Goal: Task Accomplishment & Management: Manage account settings

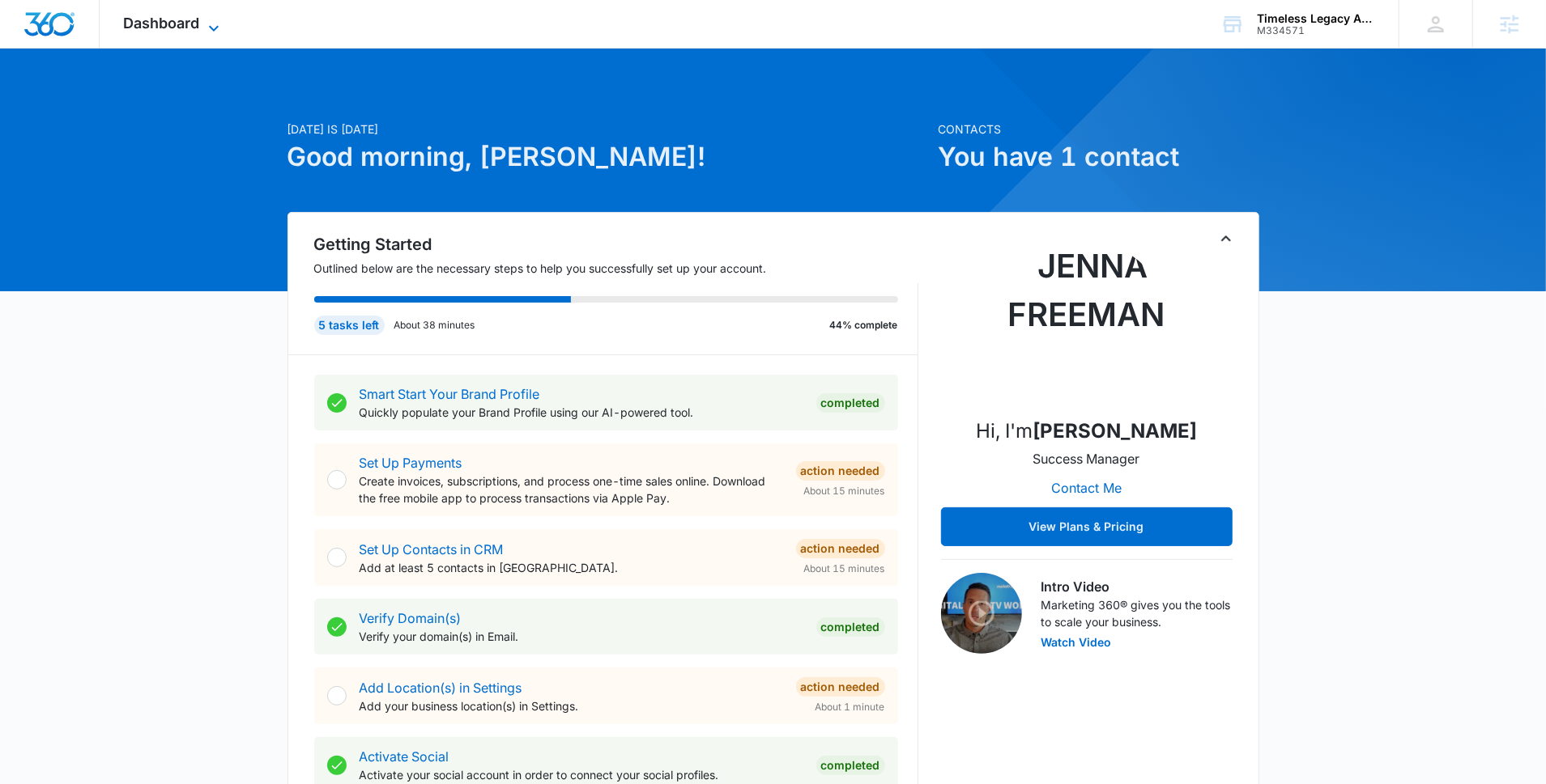
click at [188, 24] on span "Dashboard" at bounding box center [162, 23] width 76 height 17
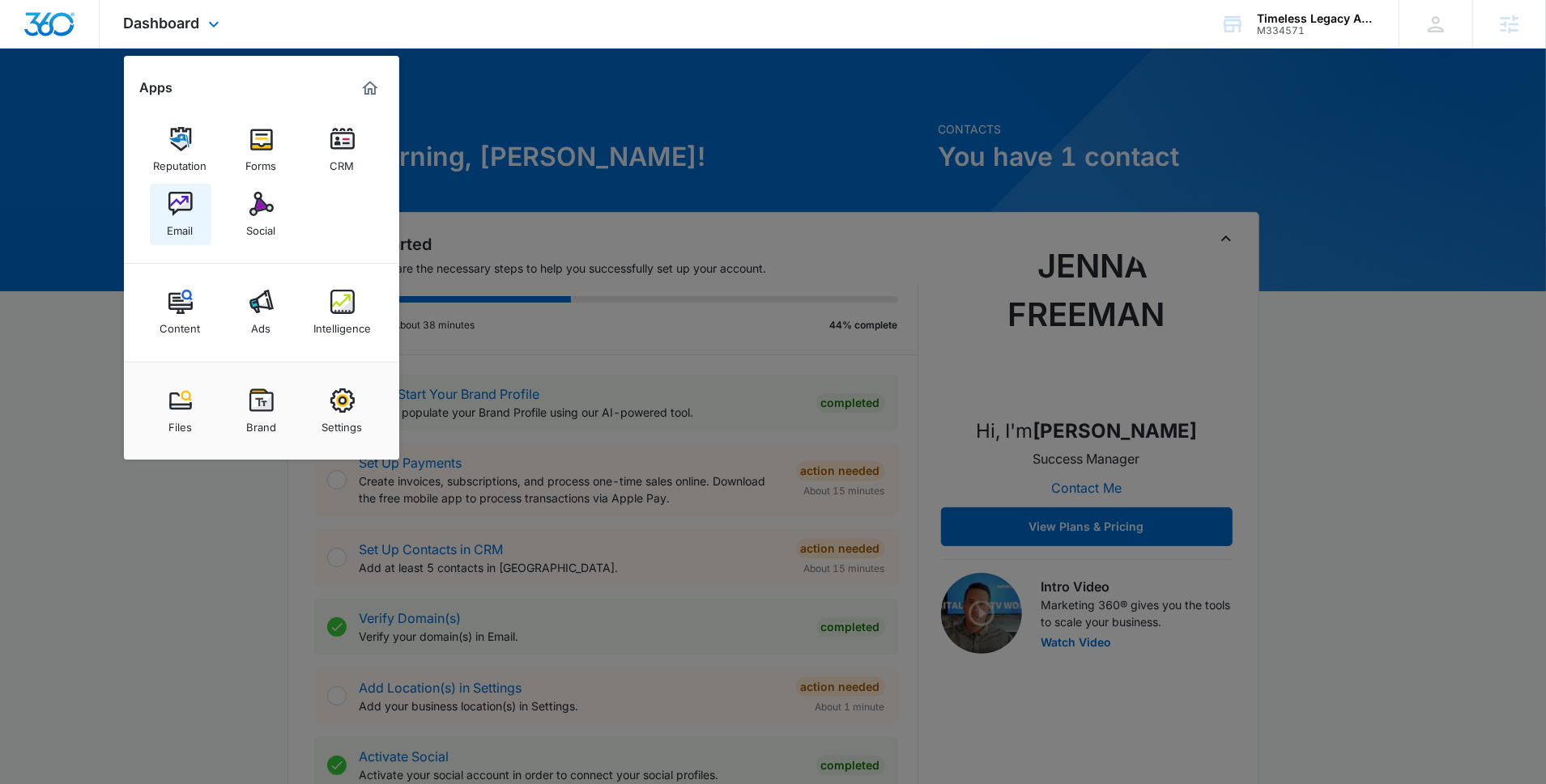
click at [191, 214] on img at bounding box center [181, 203] width 24 height 24
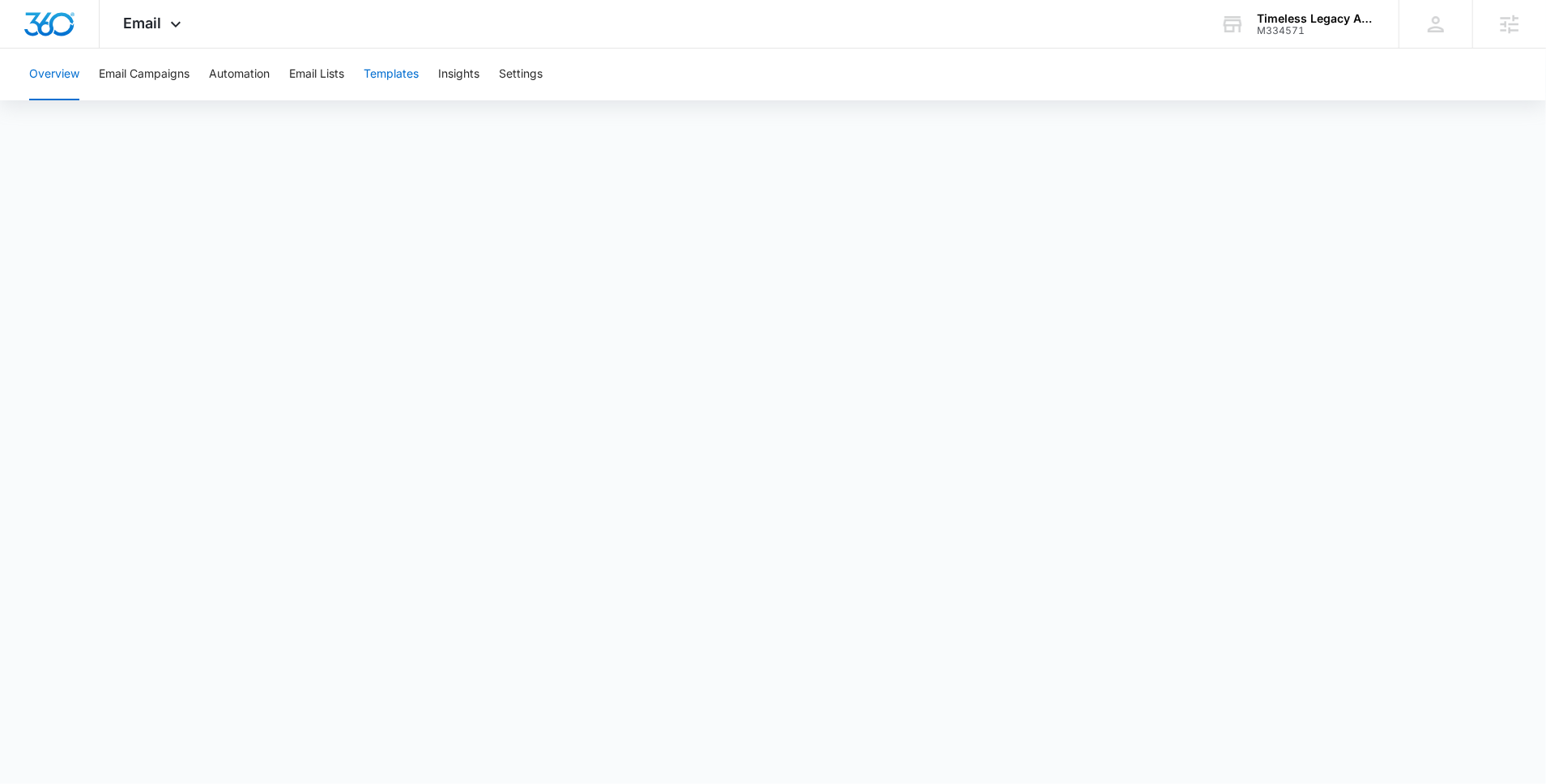
click at [397, 75] on button "Templates" at bounding box center [390, 75] width 55 height 52
click at [179, 26] on icon at bounding box center [176, 28] width 10 height 6
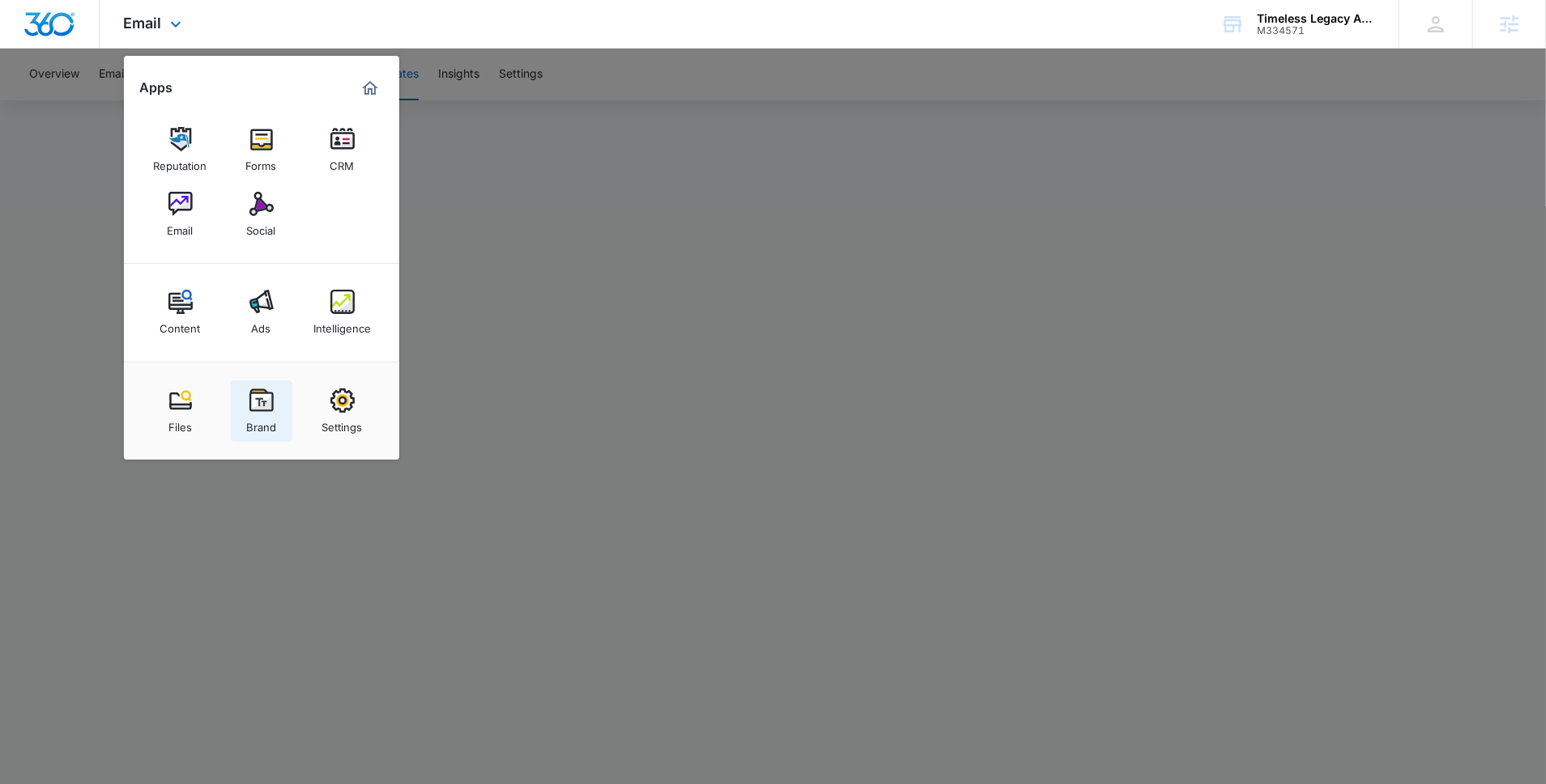
click at [259, 413] on div "Brand" at bounding box center [261, 423] width 30 height 21
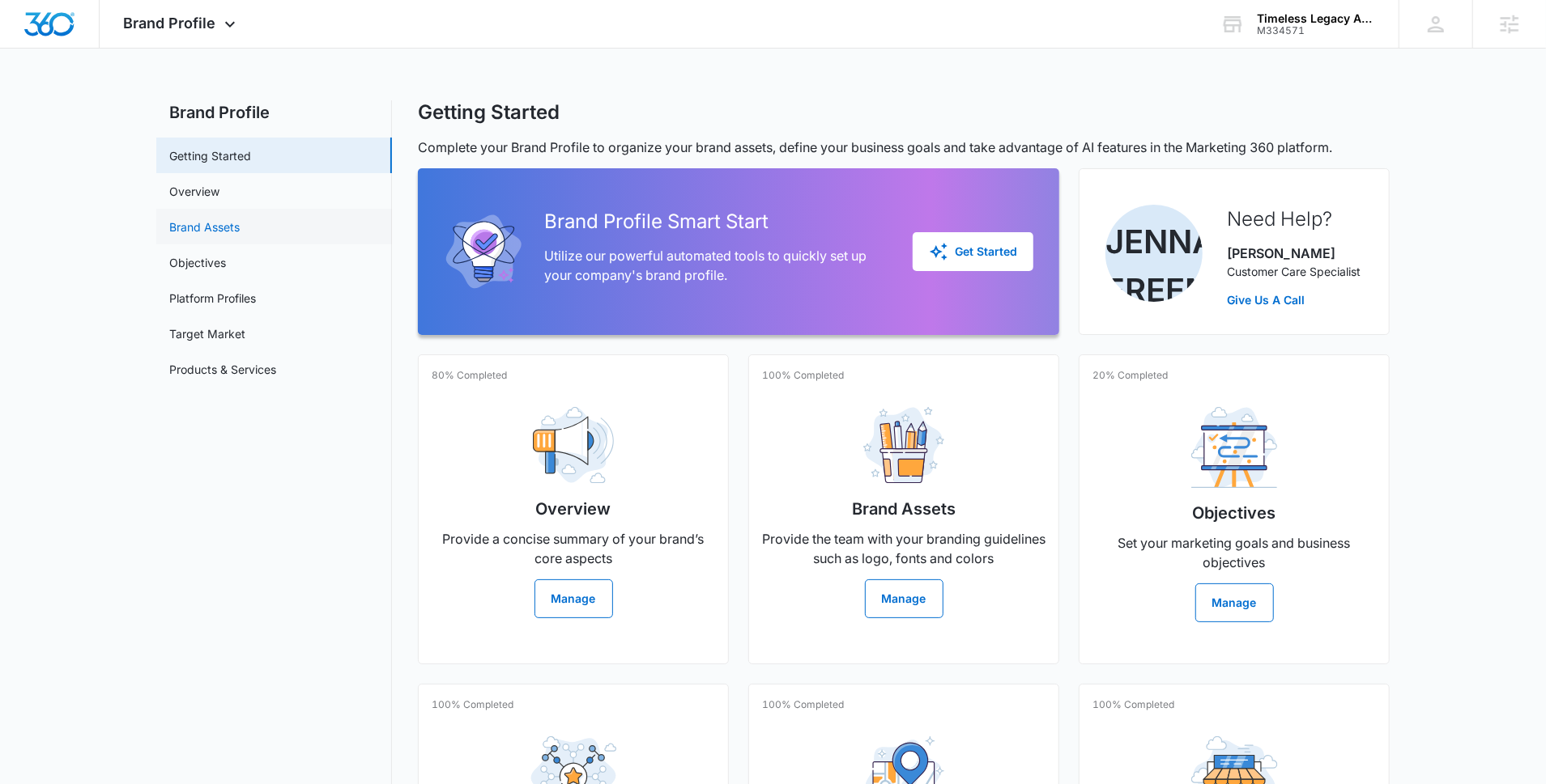
click at [240, 232] on link "Brand Assets" at bounding box center [205, 226] width 71 height 17
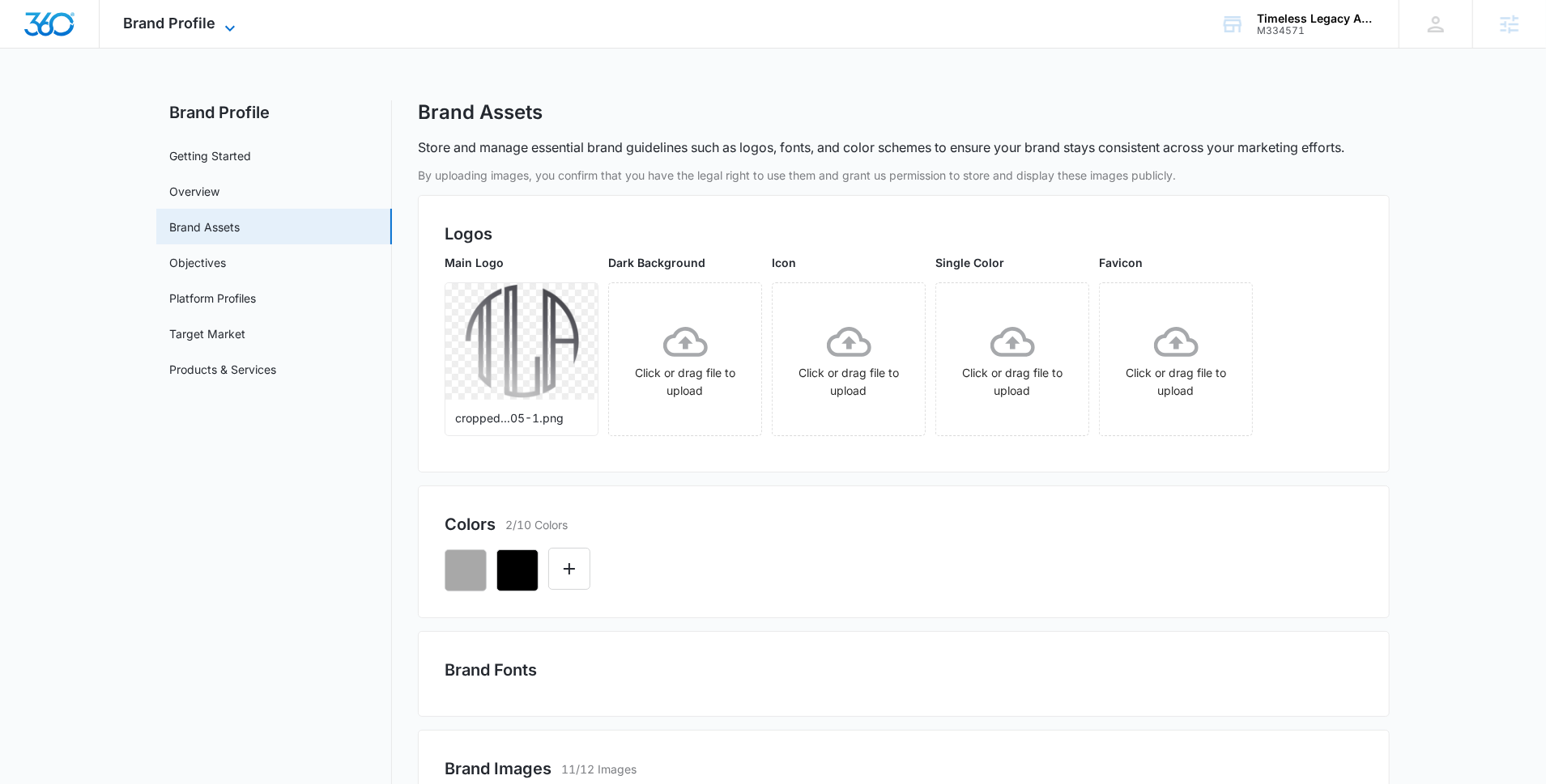
click at [236, 32] on icon at bounding box center [230, 28] width 19 height 19
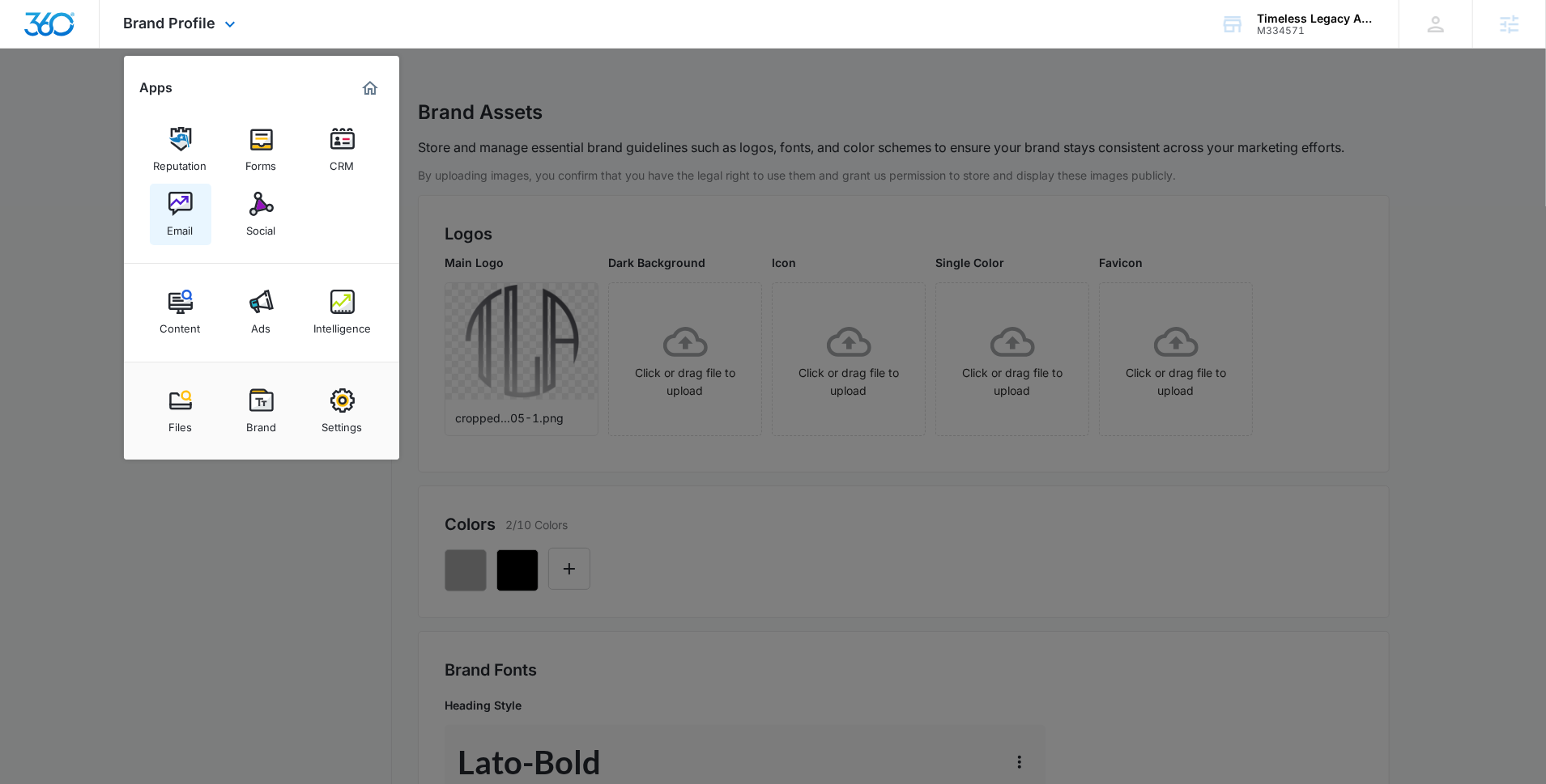
click at [172, 208] on img at bounding box center [181, 203] width 24 height 24
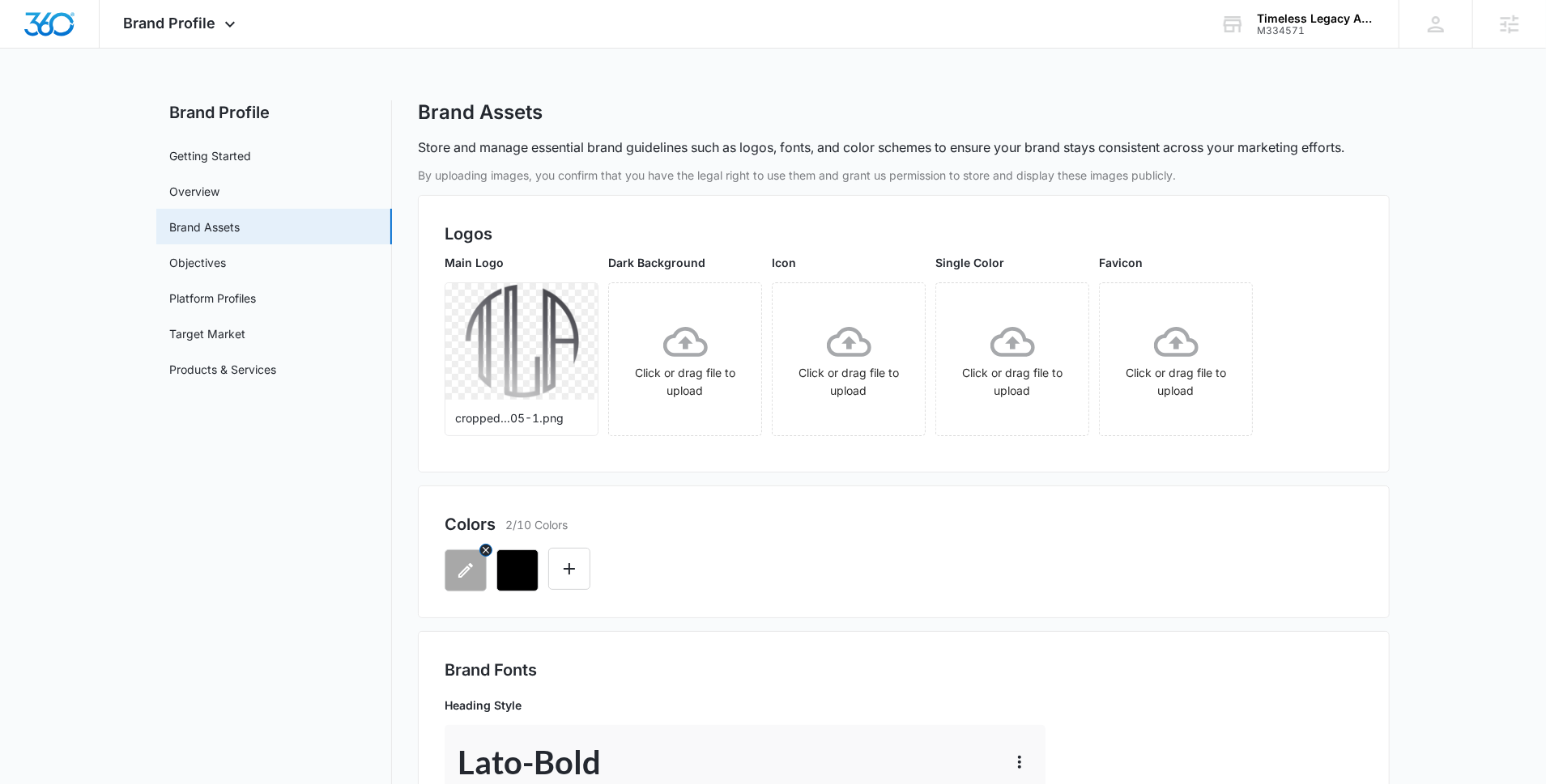
click at [462, 571] on icon "button" at bounding box center [465, 571] width 15 height 15
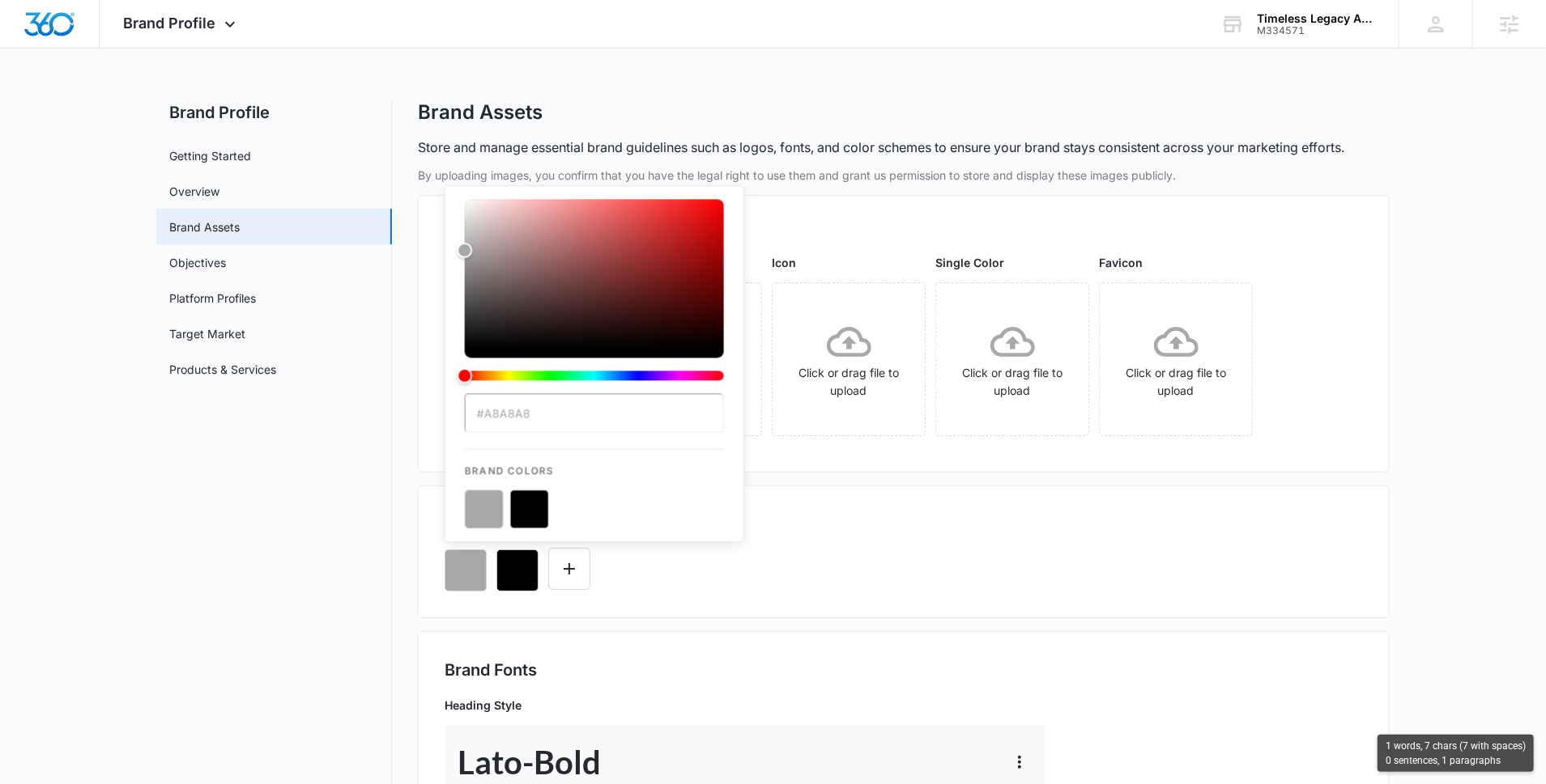
click at [508, 412] on input "#A8A8A8" at bounding box center [595, 412] width 259 height 39
click at [709, 591] on div "Colors 2/10 Colors #A8A8A8 Brand Colors" at bounding box center [904, 552] width 972 height 133
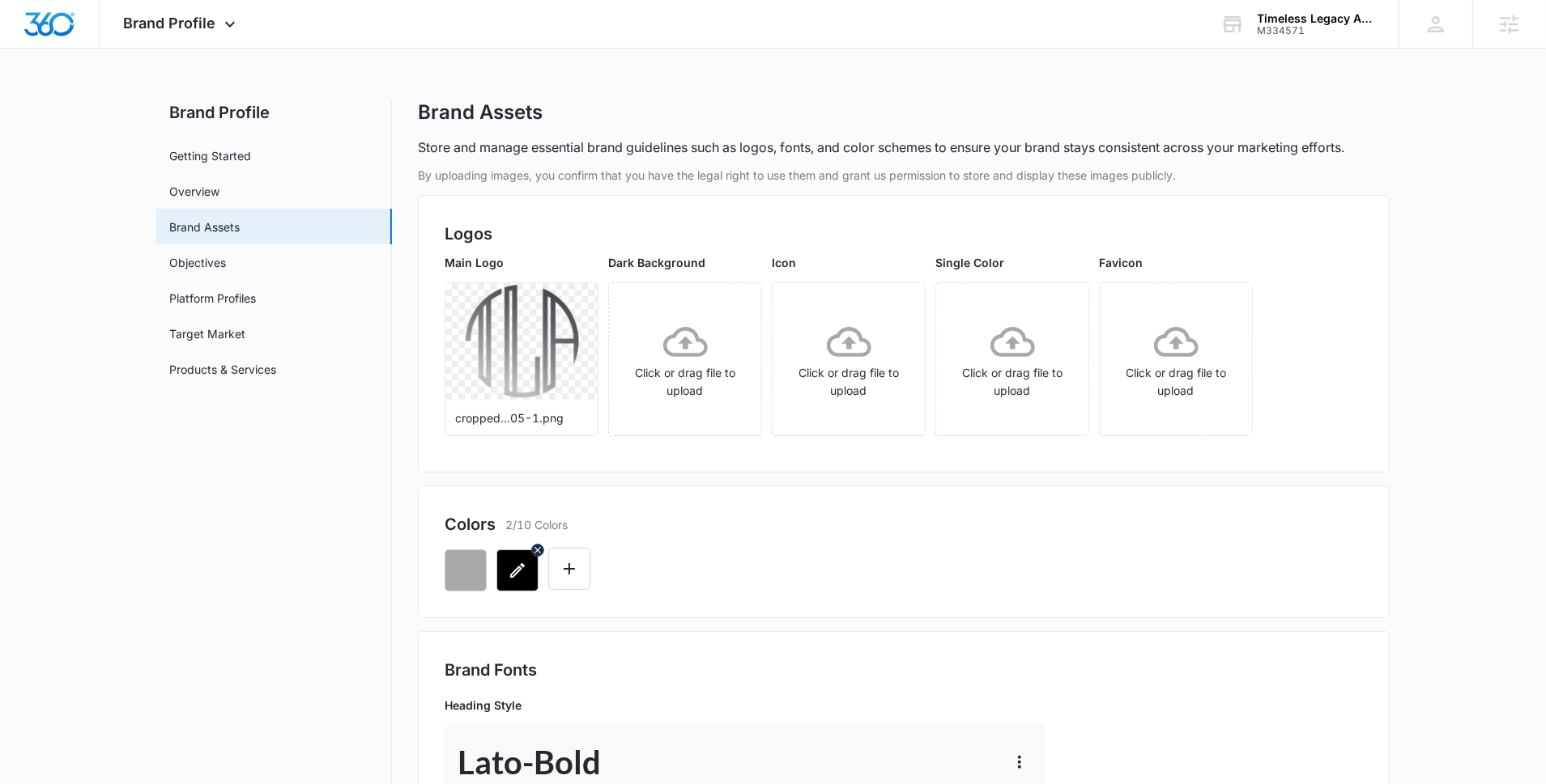
click at [517, 577] on icon "button" at bounding box center [517, 570] width 19 height 19
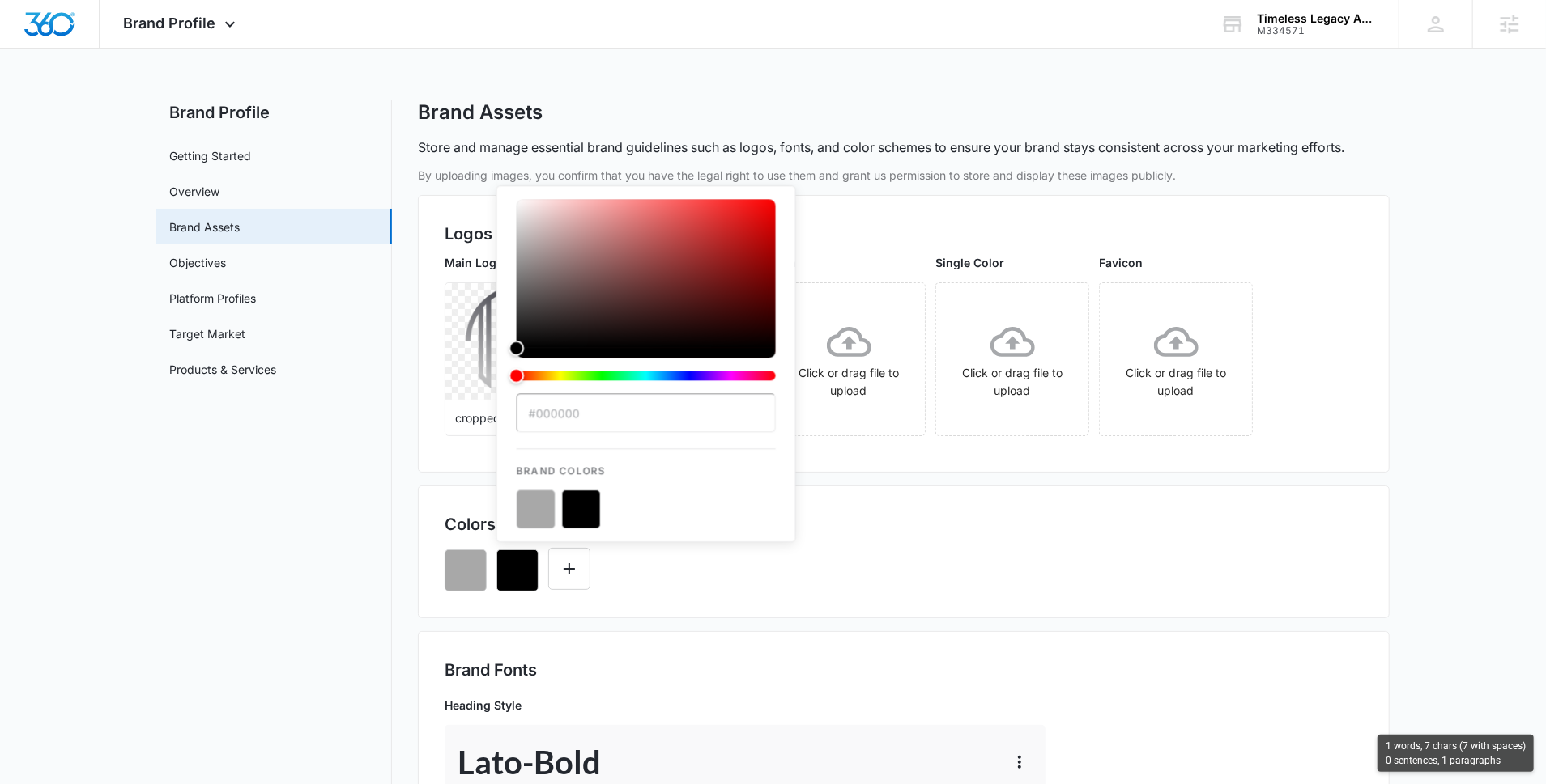
click at [724, 573] on div "#000000 Brand Colors" at bounding box center [903, 564] width 918 height 55
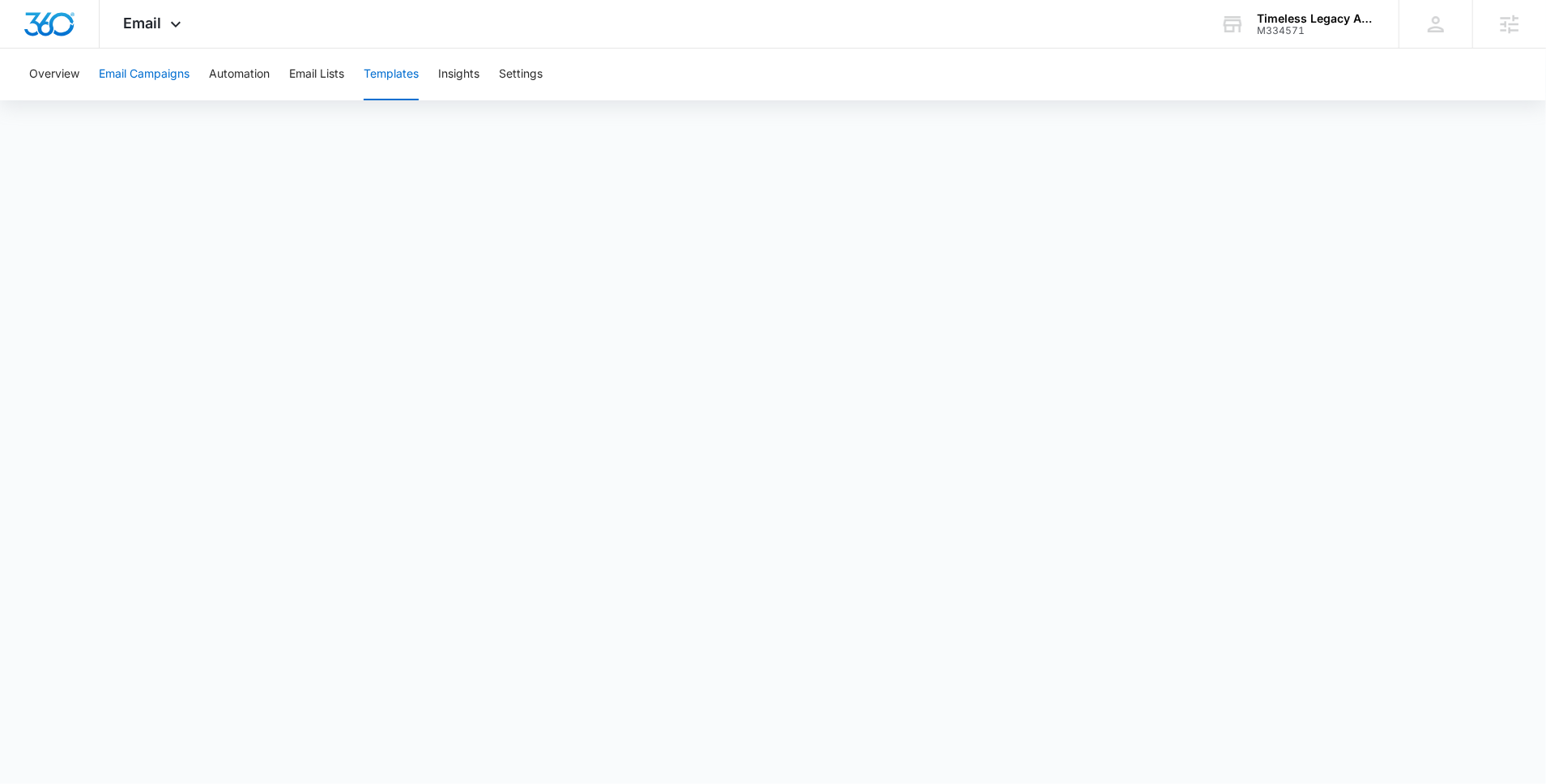
click at [144, 72] on button "Email Campaigns" at bounding box center [144, 75] width 91 height 52
click at [178, 2] on div "Email Apps Reputation Forms CRM Email Social Content Ads Intelligence Files Bra…" at bounding box center [155, 24] width 110 height 48
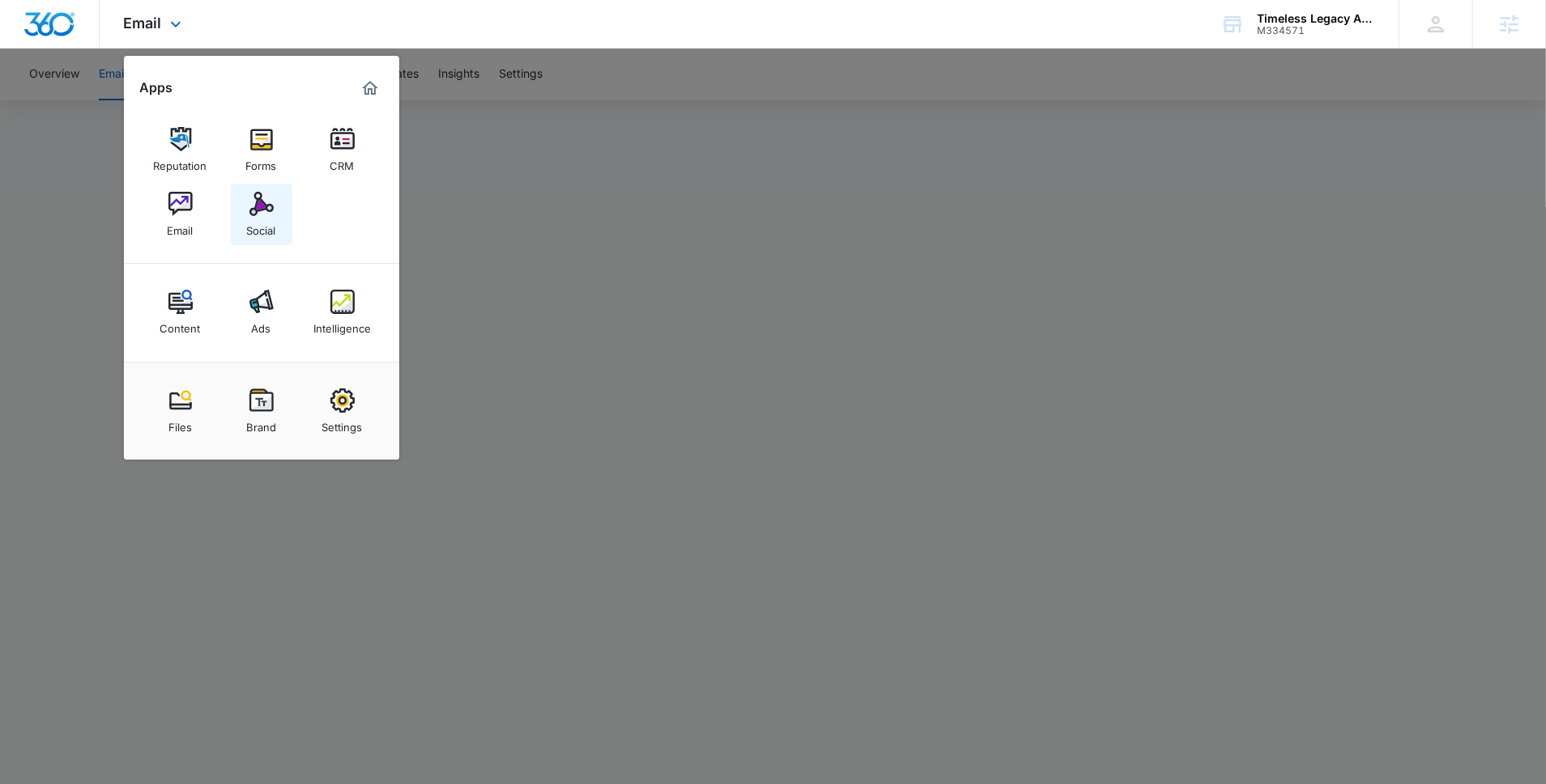
click at [243, 216] on link "Social" at bounding box center [261, 214] width 62 height 62
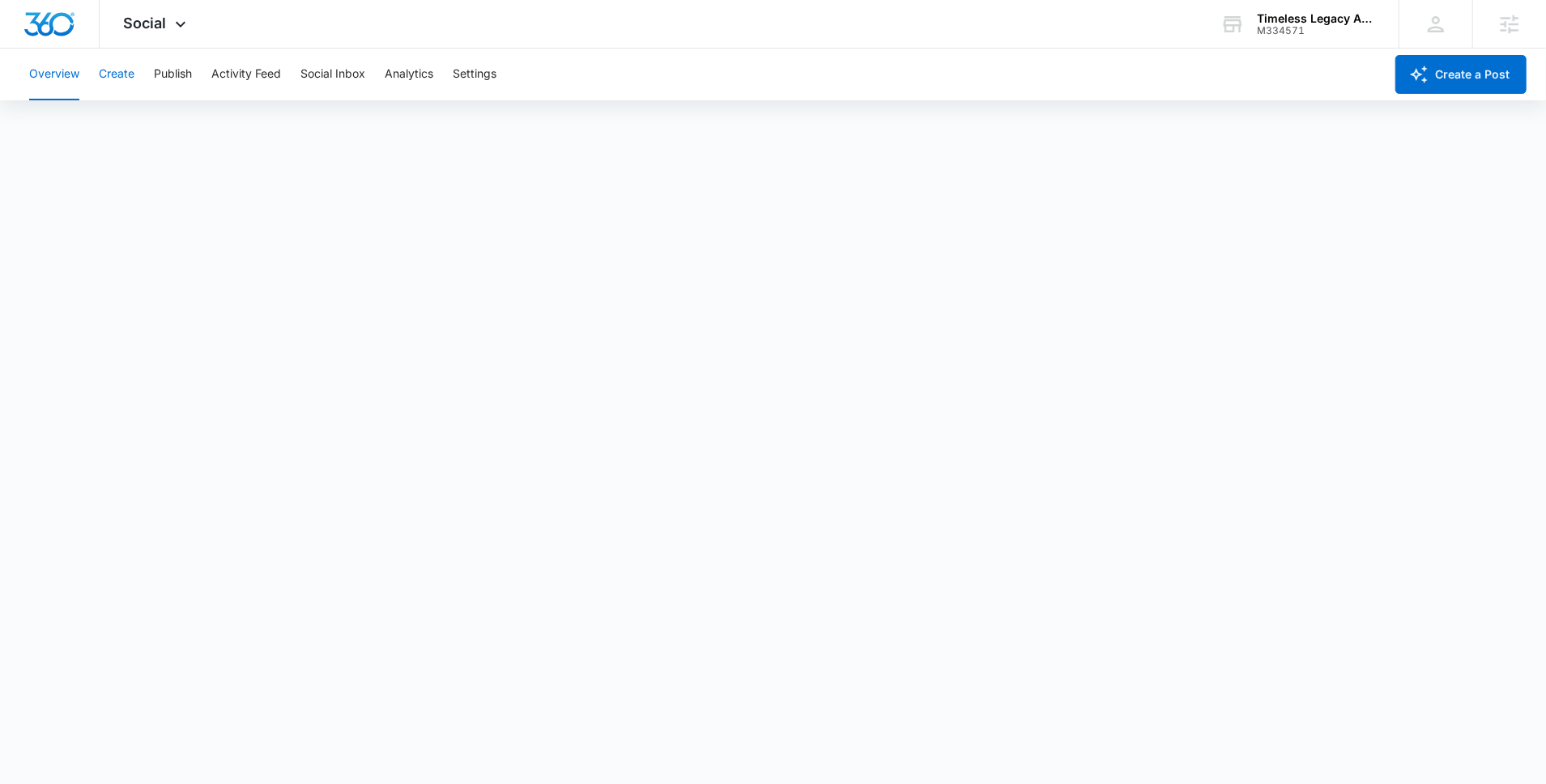
click at [126, 80] on button "Create" at bounding box center [117, 75] width 36 height 52
click at [166, 81] on button "Publish" at bounding box center [173, 75] width 38 height 52
click at [136, 131] on button "Schedules" at bounding box center [124, 123] width 55 height 45
click at [112, 71] on button "Create" at bounding box center [117, 75] width 36 height 52
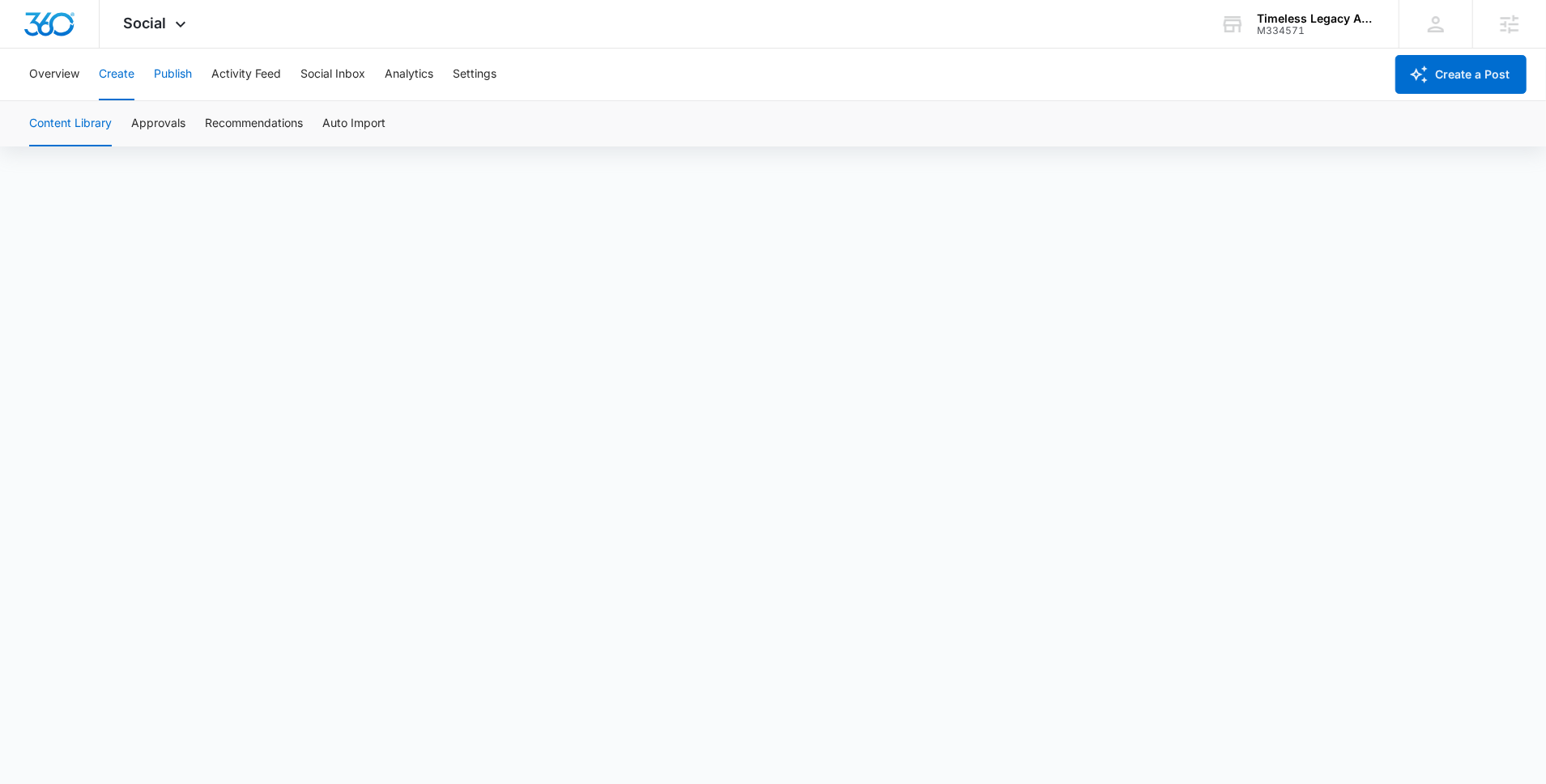
click at [179, 75] on button "Publish" at bounding box center [173, 75] width 38 height 52
